Goal: Task Accomplishment & Management: Complete application form

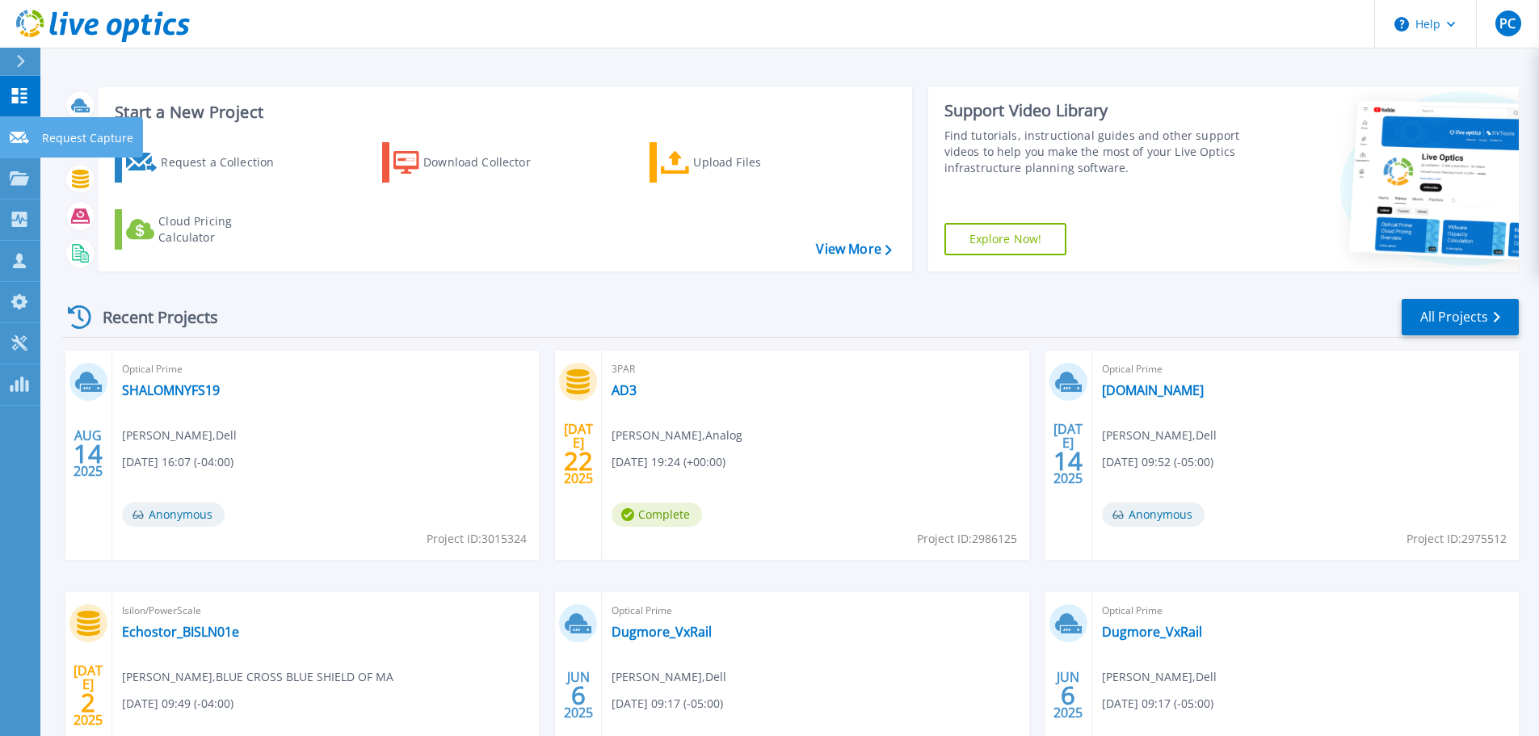
click at [73, 135] on p "Request Capture" at bounding box center [87, 138] width 91 height 42
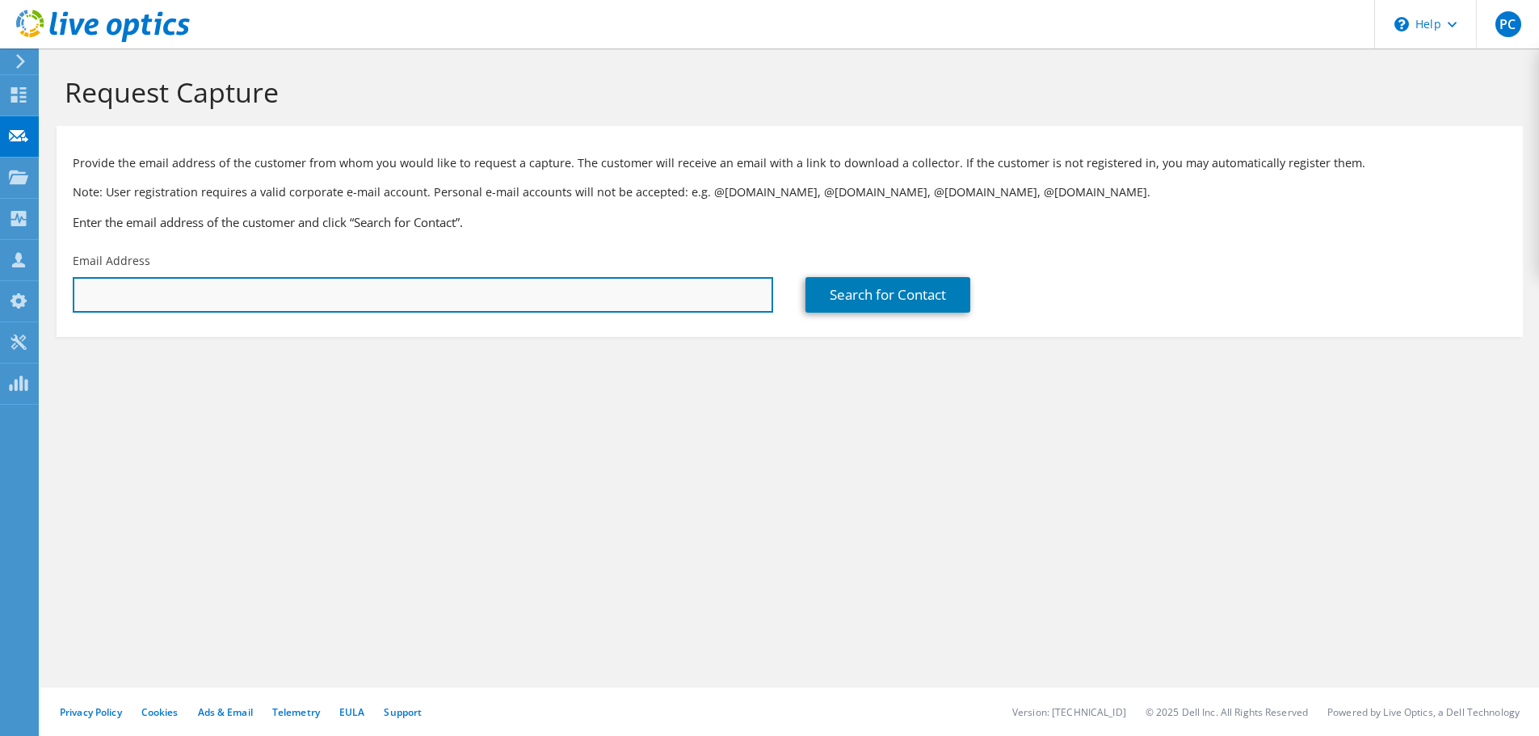
click at [130, 292] on input "text" at bounding box center [423, 295] width 700 height 36
click at [111, 304] on input "text" at bounding box center [423, 295] width 700 height 36
paste input "john.carney@uvmhealth.org"
type input "john.carney@uvmhealth.org"
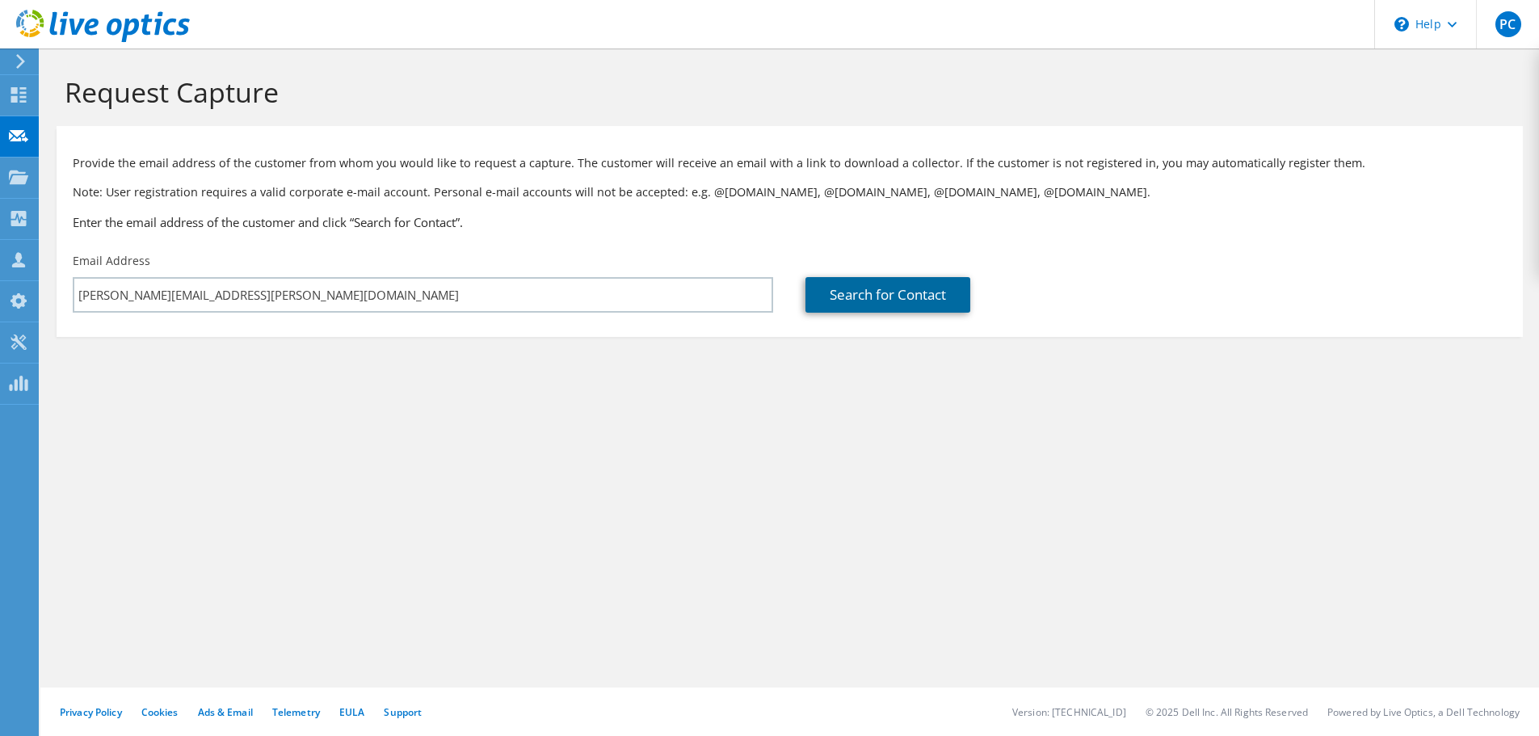
click at [886, 294] on link "Search for Contact" at bounding box center [887, 295] width 165 height 36
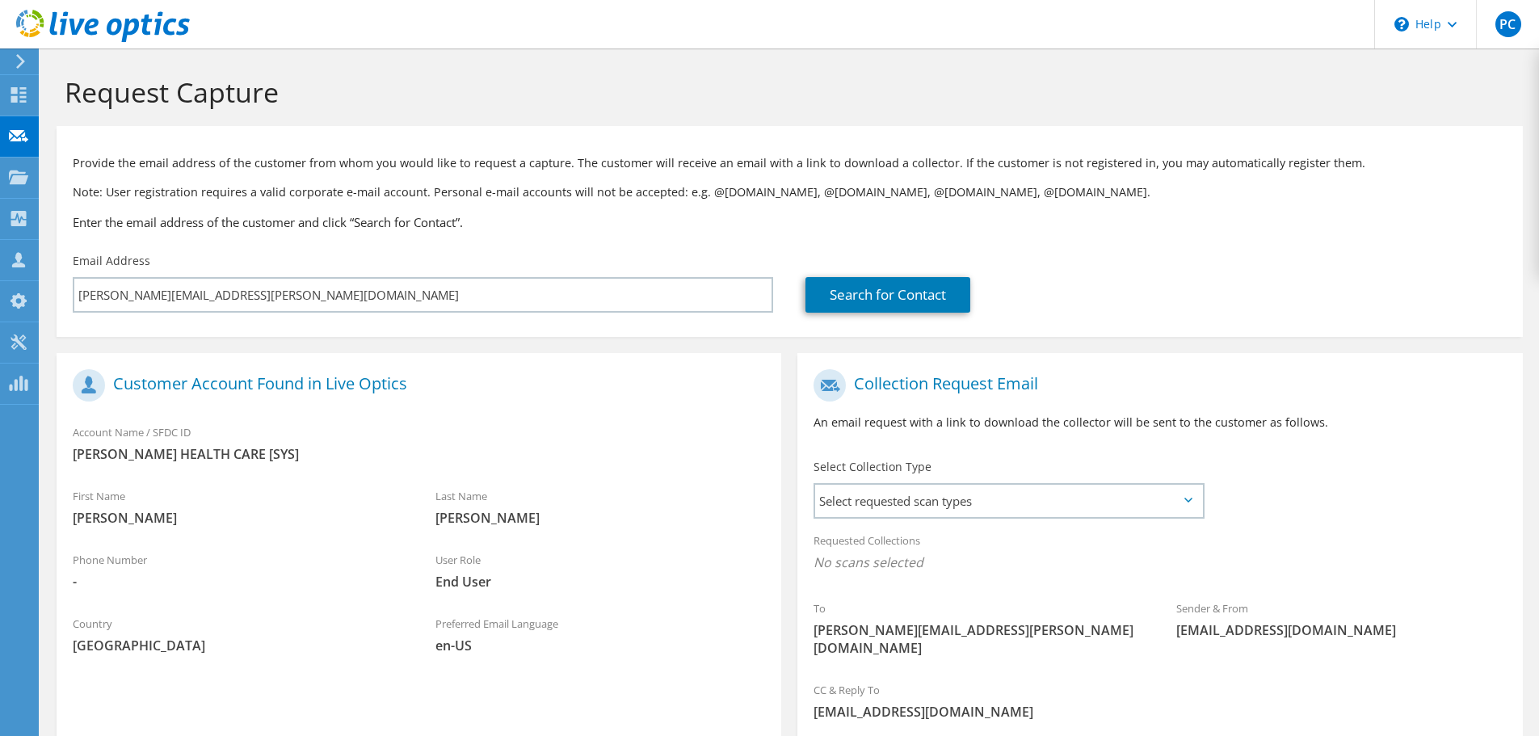
drag, startPoint x: 78, startPoint y: 454, endPoint x: 300, endPoint y: 456, distance: 221.3
click at [300, 456] on span "FLETCHER ALLEN HEALTH CARE [SYS]" at bounding box center [419, 454] width 692 height 18
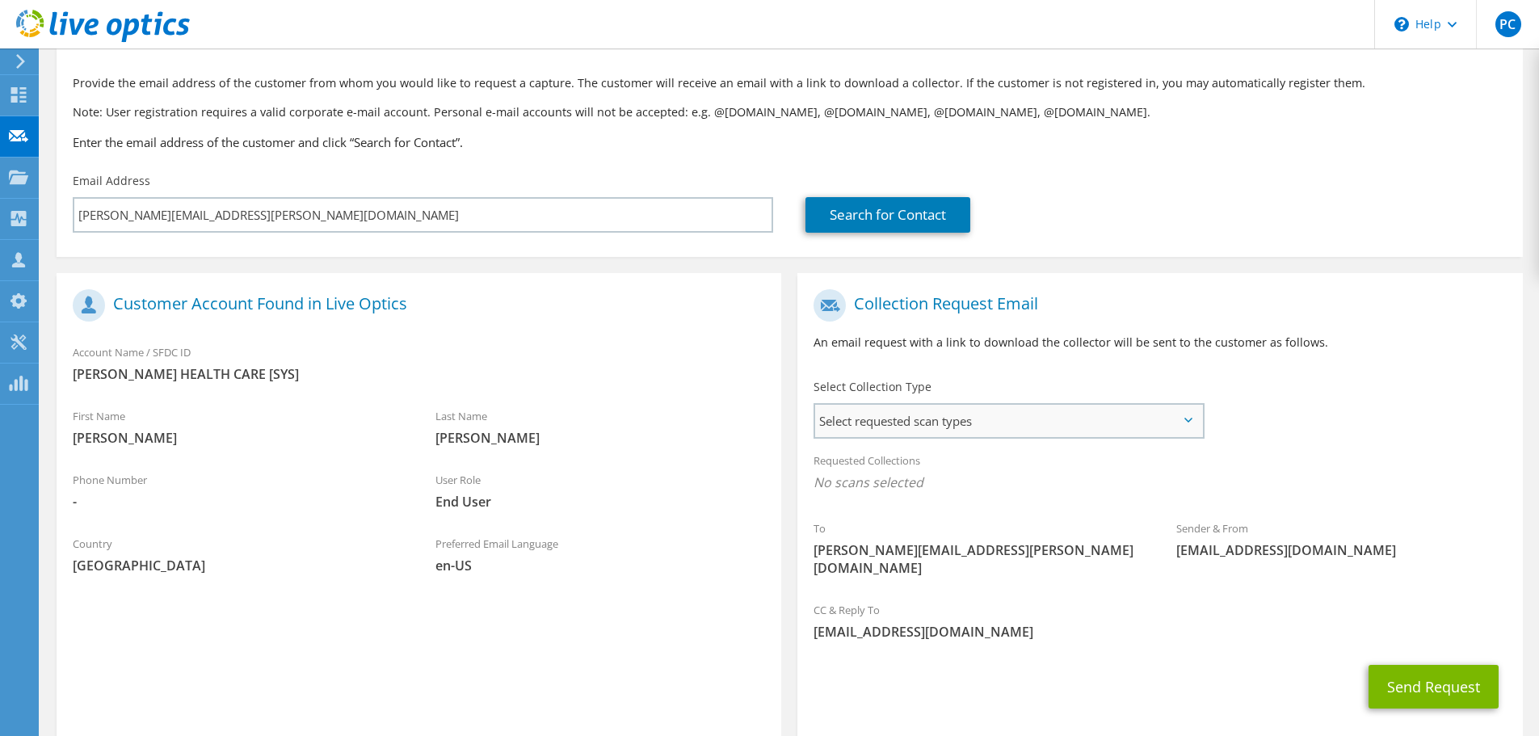
scroll to position [81, 0]
click at [954, 412] on span "Select requested scan types" at bounding box center [1008, 420] width 387 height 32
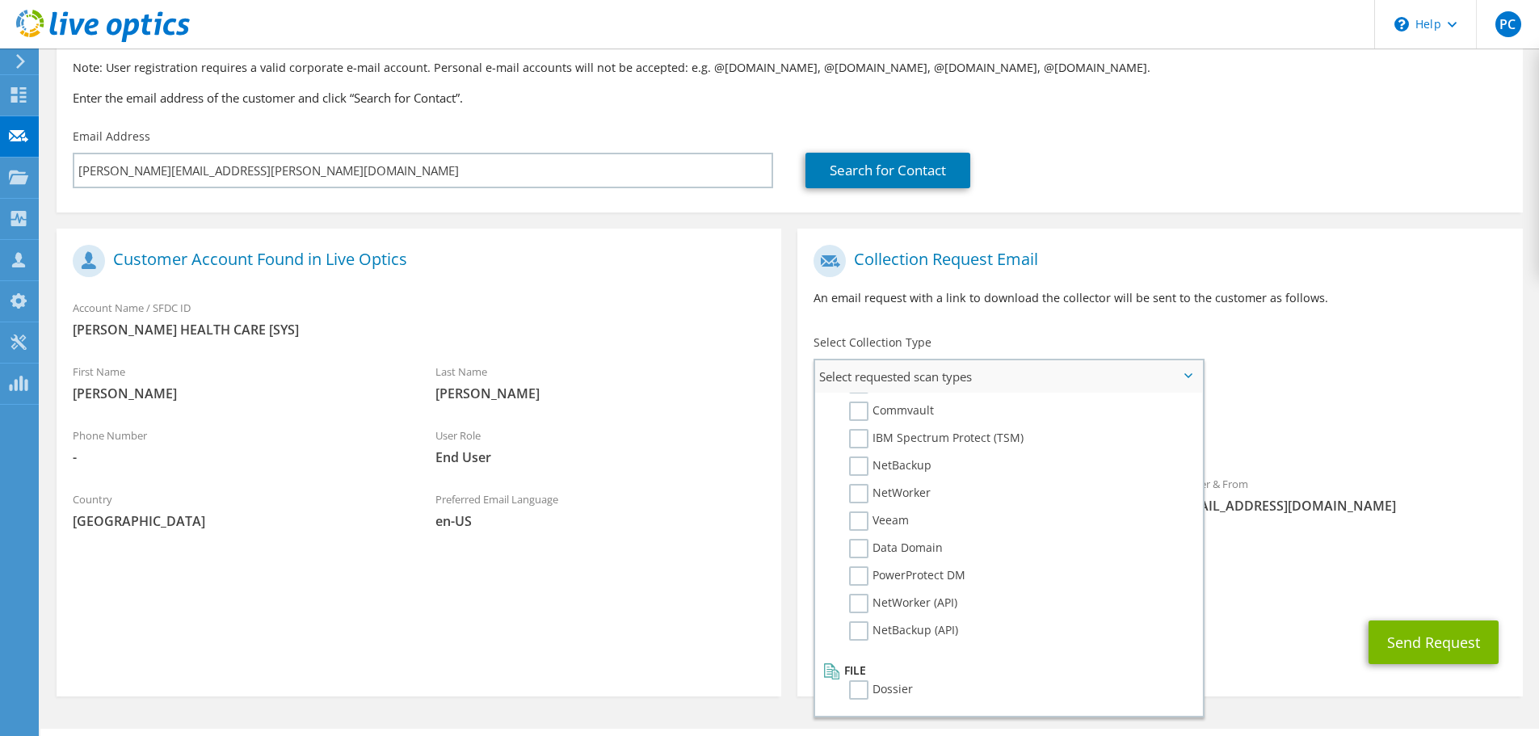
scroll to position [148, 0]
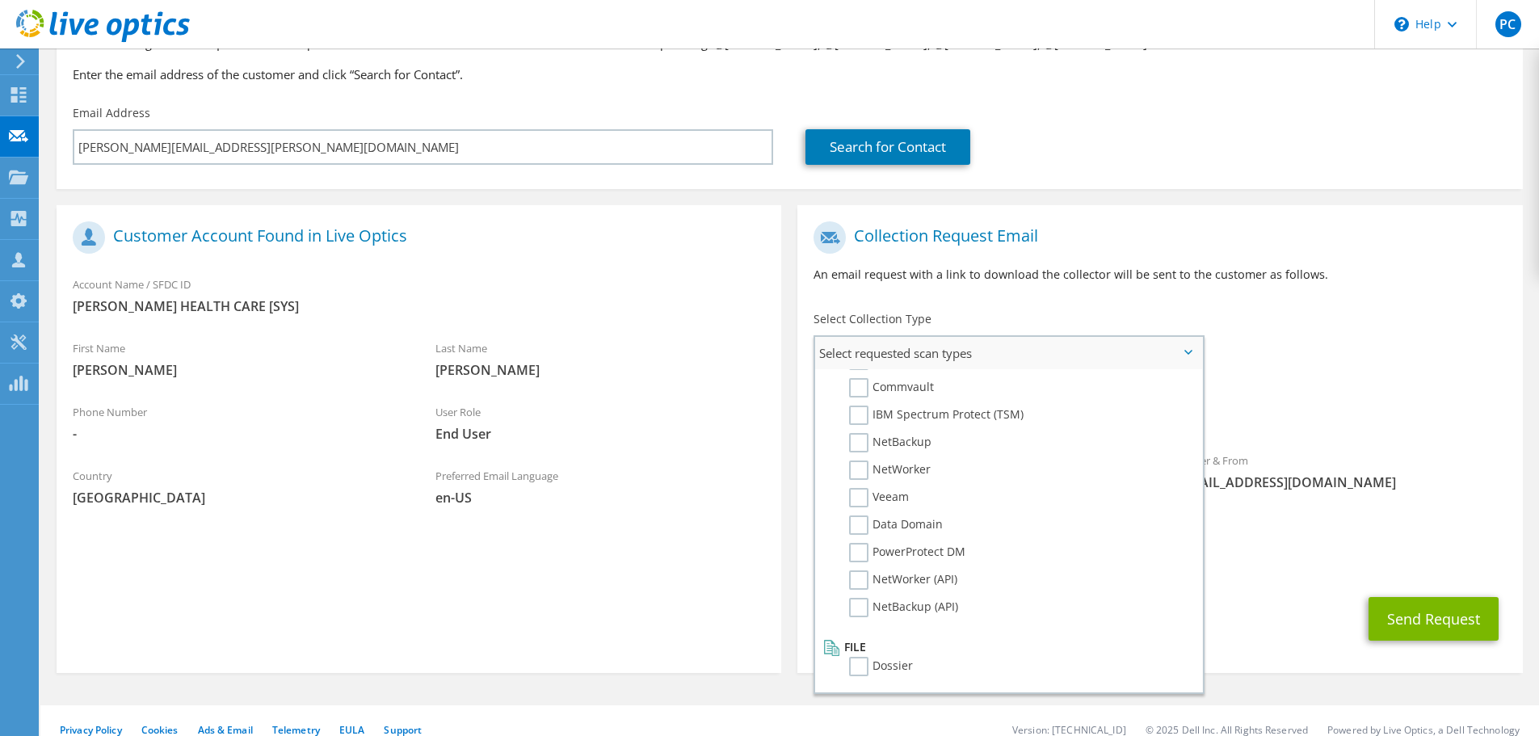
click at [848, 664] on li "Dossier" at bounding box center [1006, 670] width 375 height 27
click at [856, 664] on label "Dossier" at bounding box center [881, 666] width 64 height 19
click at [0, 0] on input "Dossier" at bounding box center [0, 0] width 0 height 0
click at [1304, 209] on section "Collection Request Email An email request with a link to download the collector…" at bounding box center [1159, 441] width 724 height 472
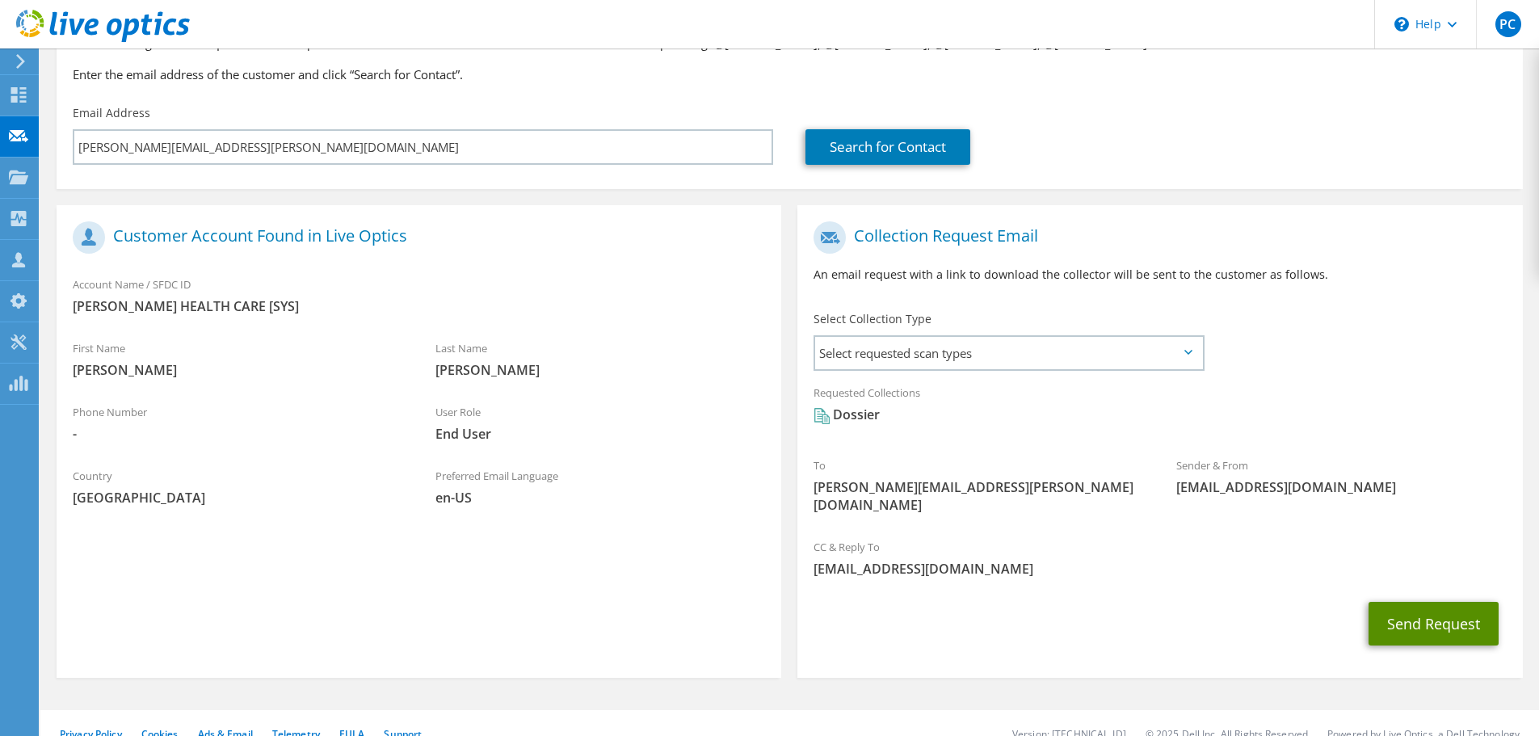
click at [1432, 605] on button "Send Request" at bounding box center [1433, 624] width 130 height 44
